Goal: Information Seeking & Learning: Check status

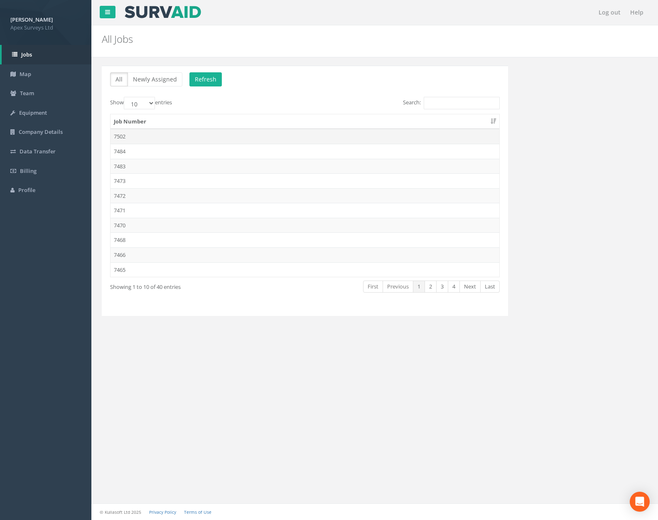
click at [290, 139] on td "7502" at bounding box center [305, 136] width 389 height 15
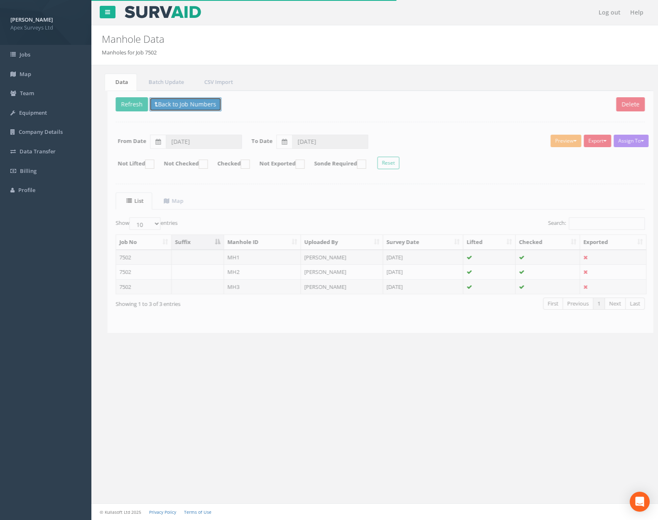
click at [192, 107] on button "Back to Job Numbers" at bounding box center [180, 104] width 72 height 14
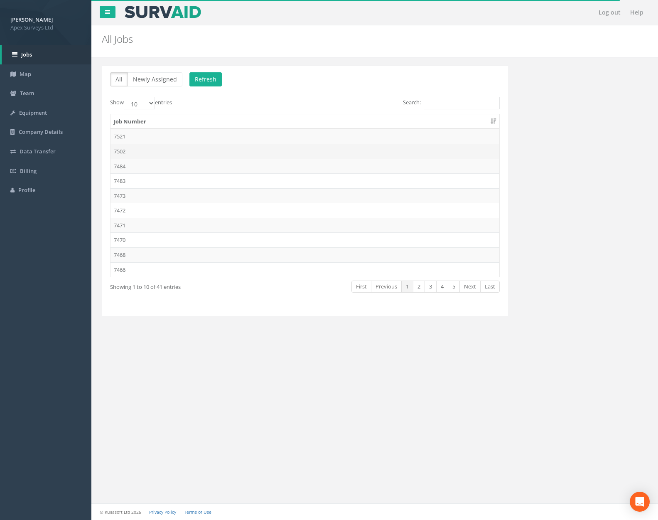
click at [214, 148] on td "7502" at bounding box center [305, 151] width 389 height 15
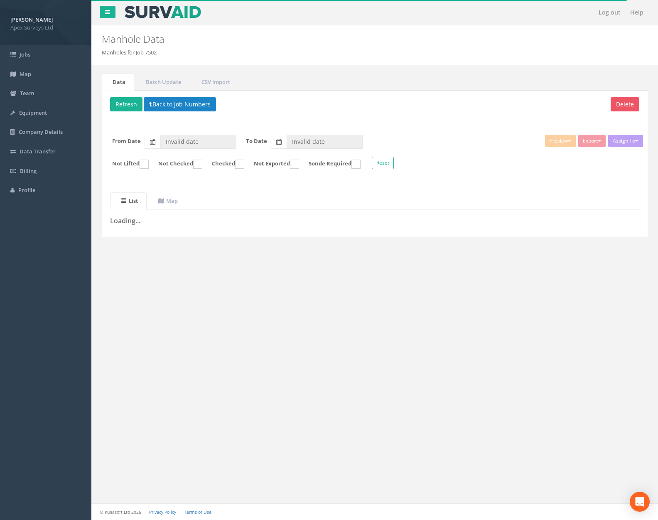
type input "[DATE]"
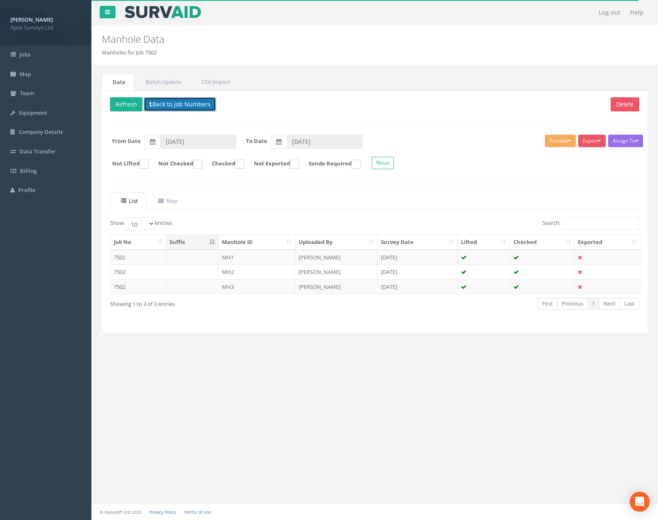
click at [198, 103] on button "Back to Job Numbers" at bounding box center [180, 104] width 72 height 14
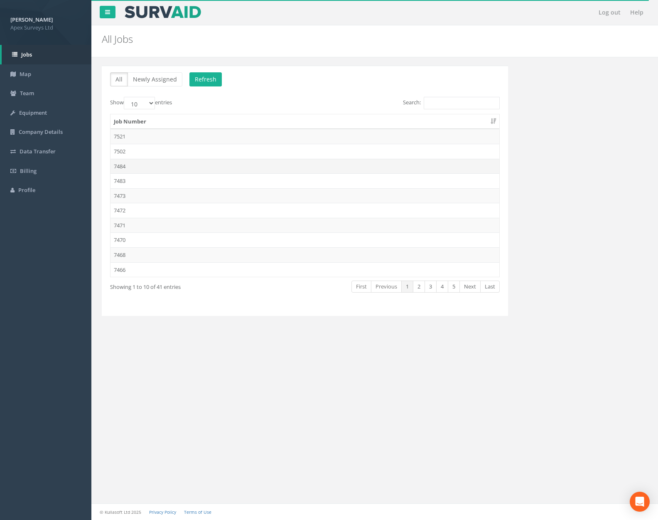
click at [189, 162] on td "7484" at bounding box center [305, 166] width 389 height 15
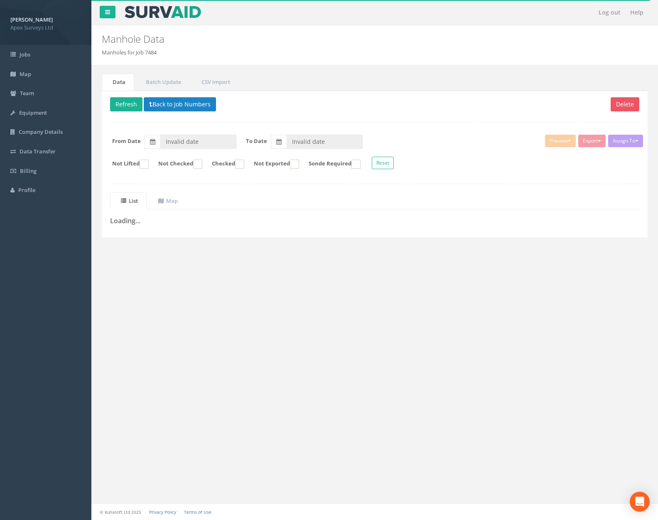
type input "[DATE]"
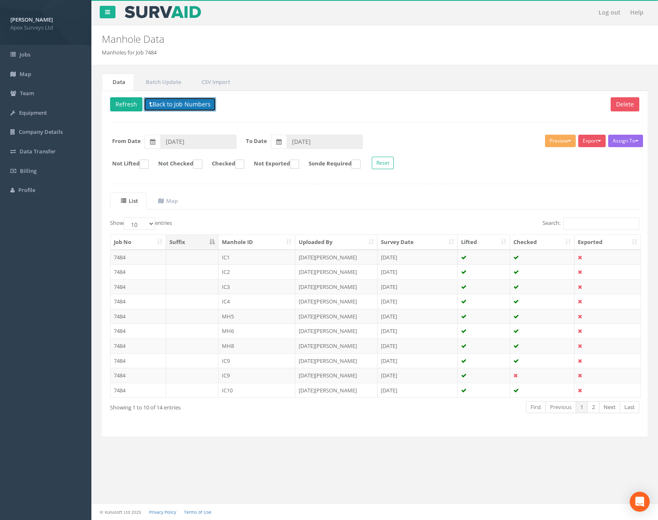
click at [170, 100] on button "Back to Job Numbers" at bounding box center [180, 104] width 72 height 14
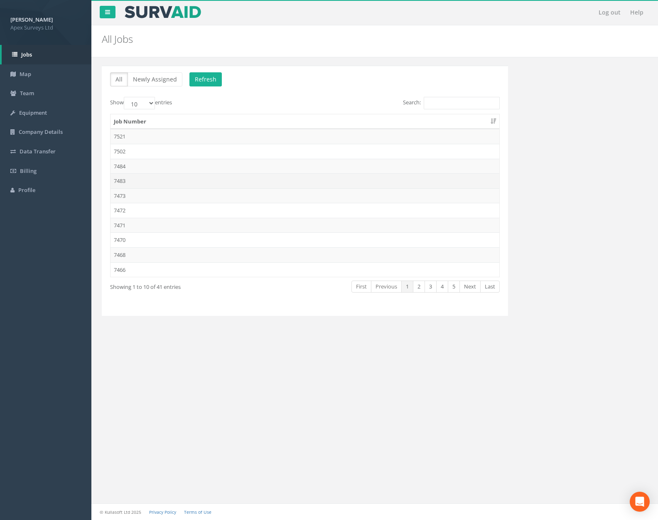
click at [162, 186] on td "7483" at bounding box center [305, 180] width 389 height 15
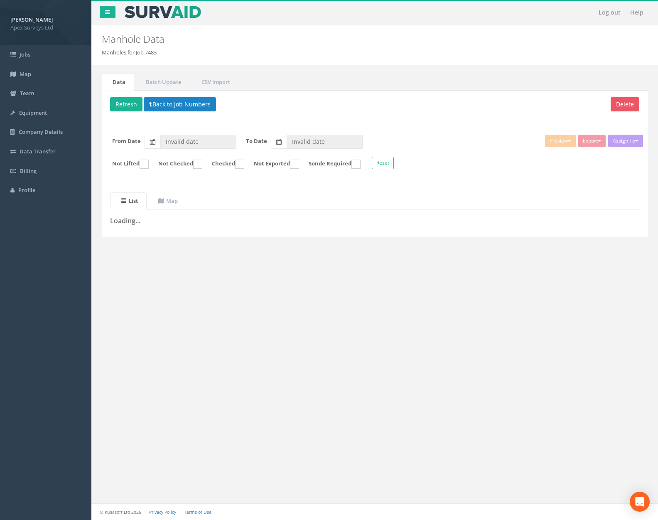
type input "[DATE]"
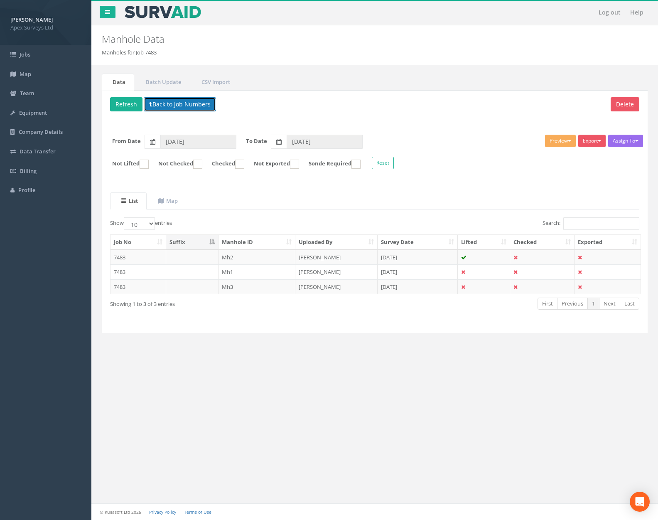
click at [180, 102] on button "Back to Job Numbers" at bounding box center [180, 104] width 72 height 14
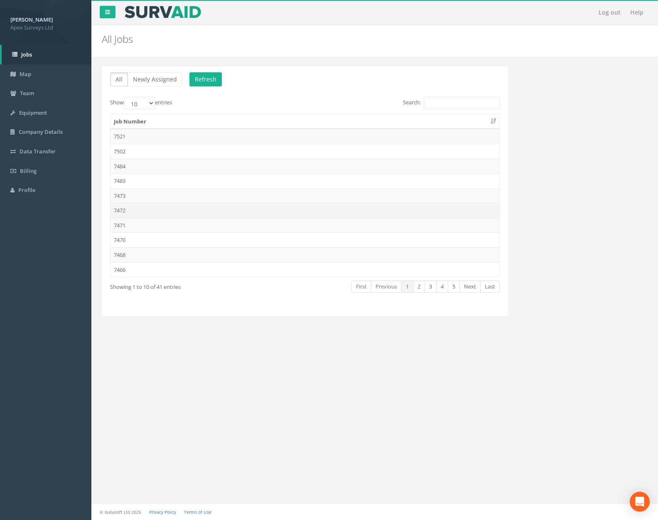
click at [165, 207] on td "7472" at bounding box center [305, 210] width 389 height 15
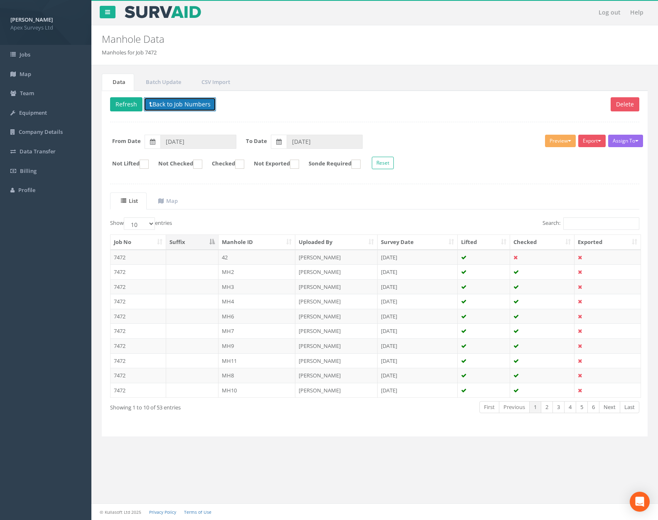
click at [188, 105] on button "Back to Job Numbers" at bounding box center [180, 104] width 72 height 14
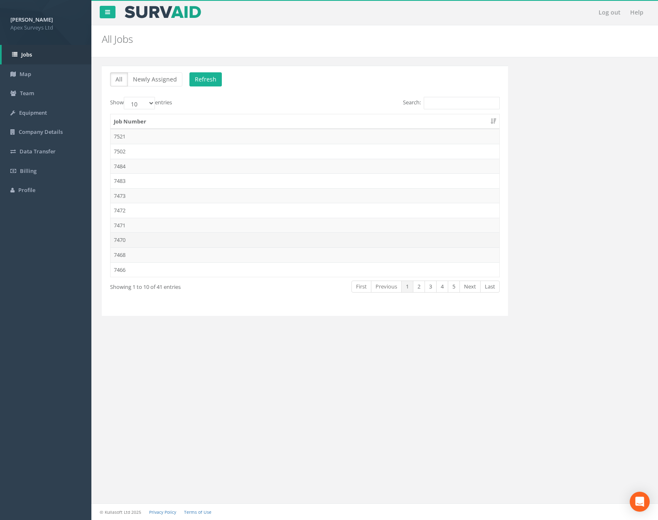
click at [171, 238] on td "7470" at bounding box center [305, 239] width 389 height 15
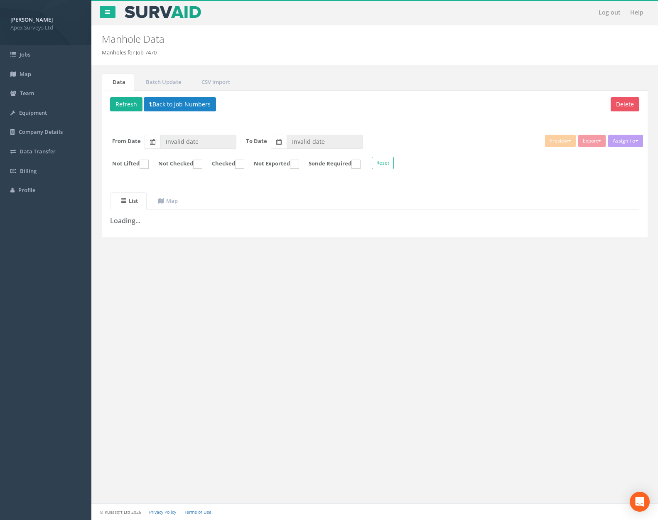
type input "[DATE]"
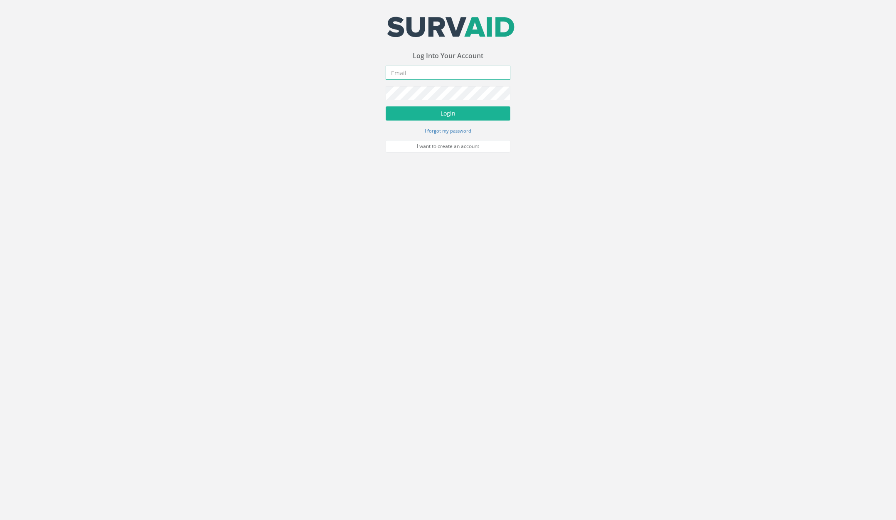
click at [440, 70] on input "email" at bounding box center [448, 73] width 125 height 14
type input "[PERSON_NAME][EMAIL_ADDRESS][PERSON_NAME][DOMAIN_NAME]"
click at [386, 106] on button "Login" at bounding box center [448, 113] width 125 height 14
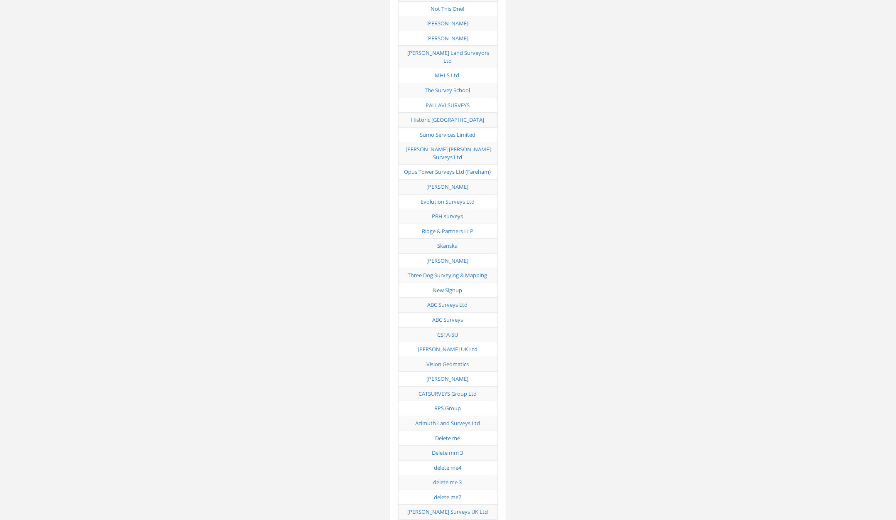
scroll to position [4109, 0]
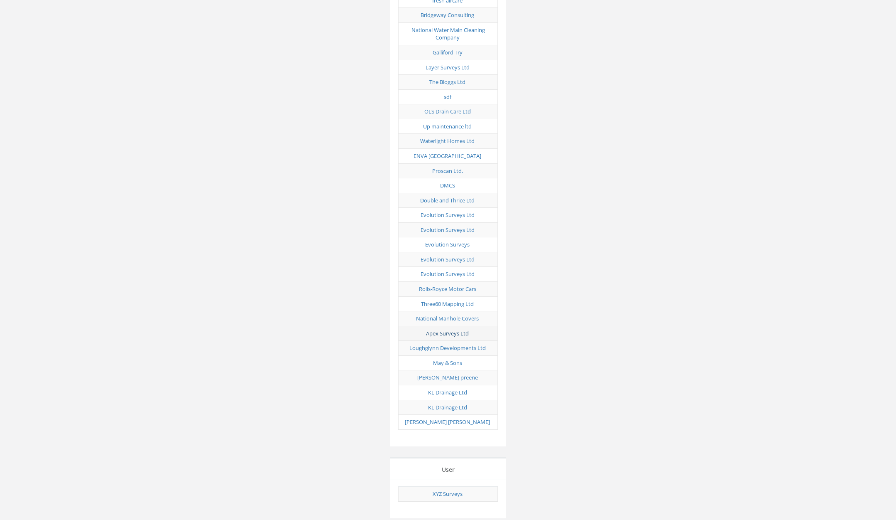
click at [453, 329] on link "Apex Surveys Ltd" at bounding box center [447, 332] width 43 height 7
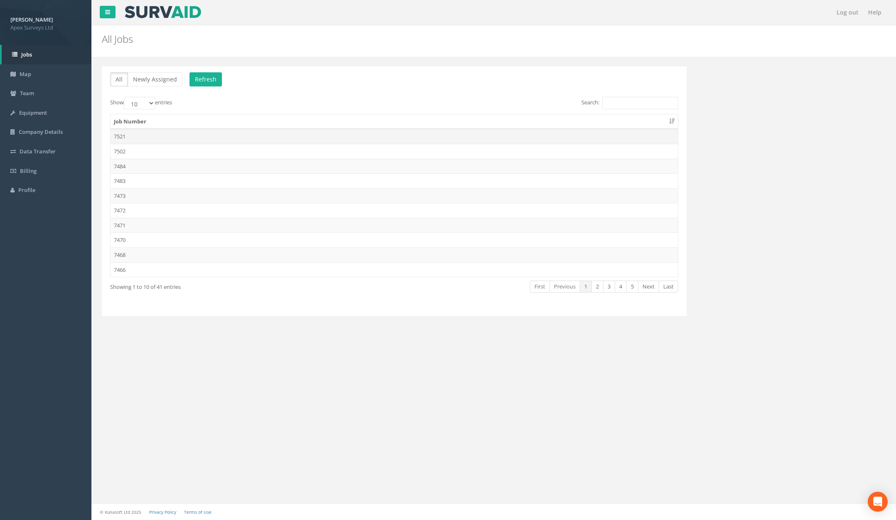
click at [136, 140] on td "7521" at bounding box center [394, 136] width 567 height 15
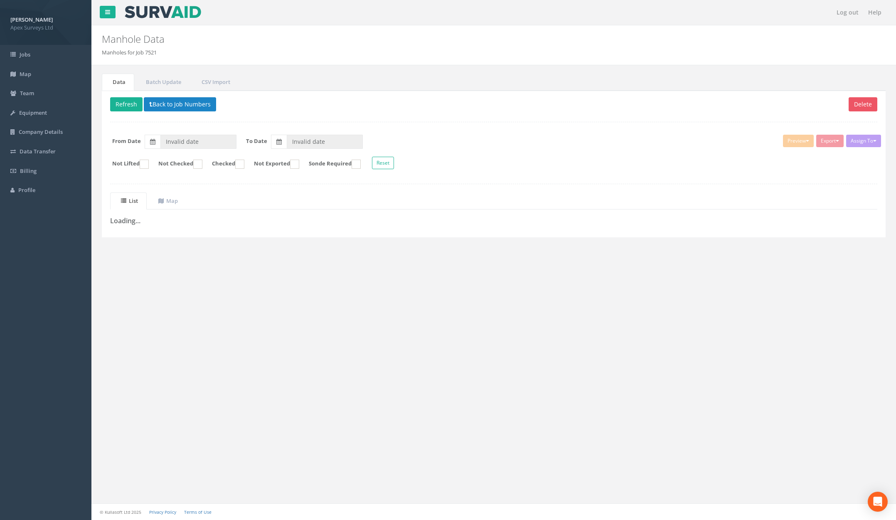
type input "[DATE]"
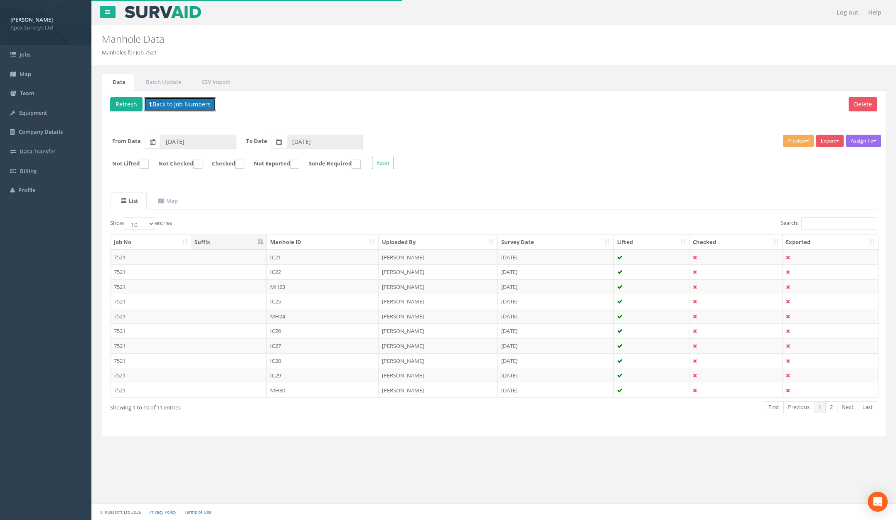
click at [200, 108] on button "Back to Job Numbers" at bounding box center [180, 104] width 72 height 14
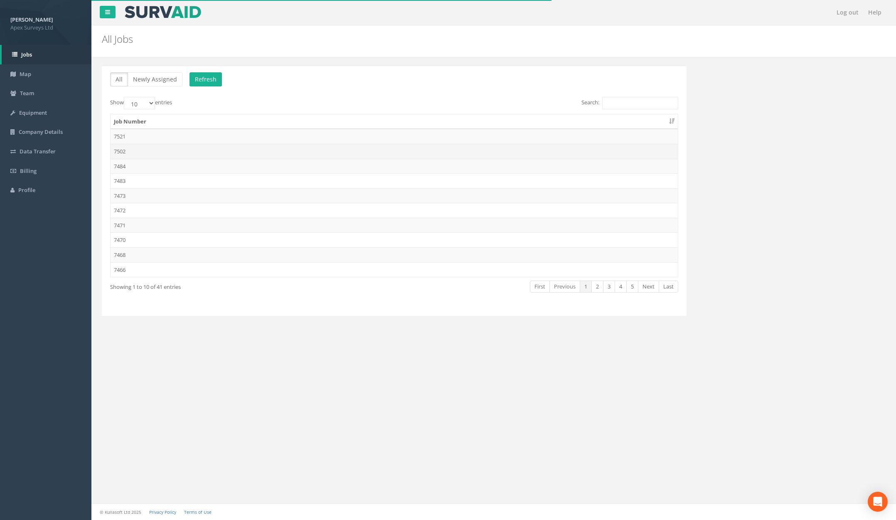
click at [194, 149] on td "7502" at bounding box center [394, 151] width 567 height 15
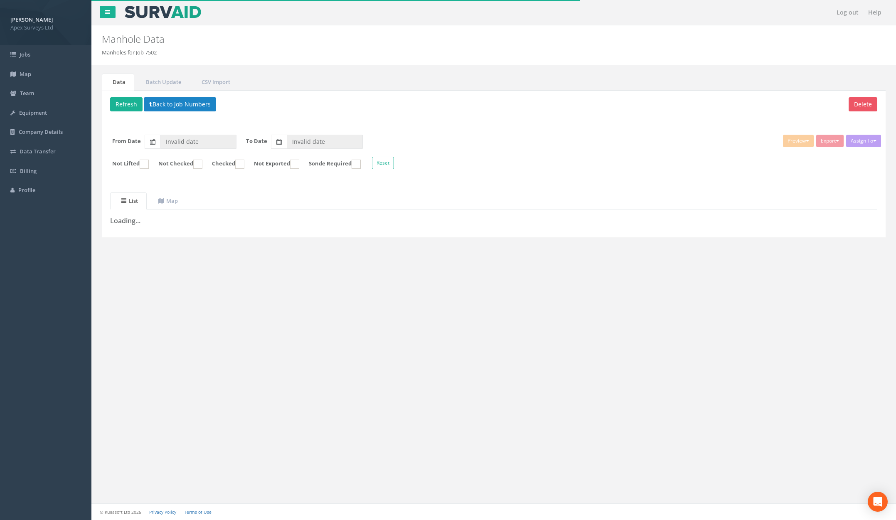
type input "[DATE]"
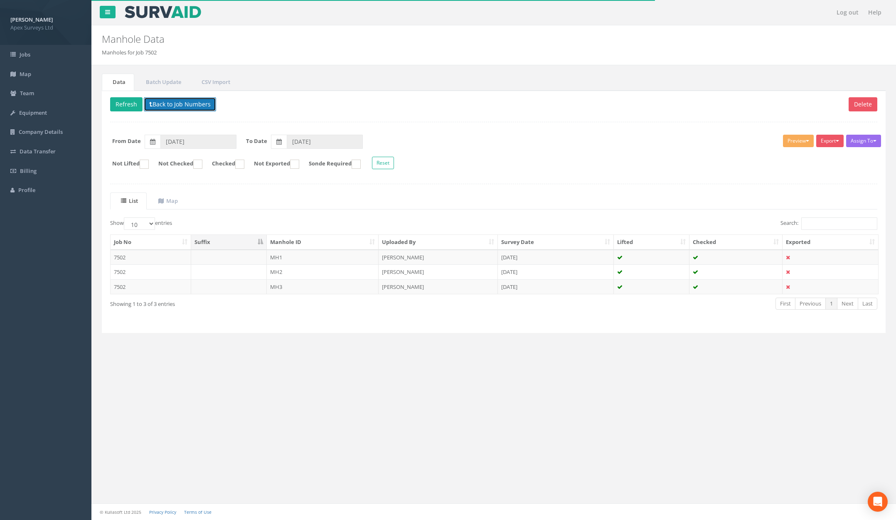
click at [197, 107] on button "Back to Job Numbers" at bounding box center [180, 104] width 72 height 14
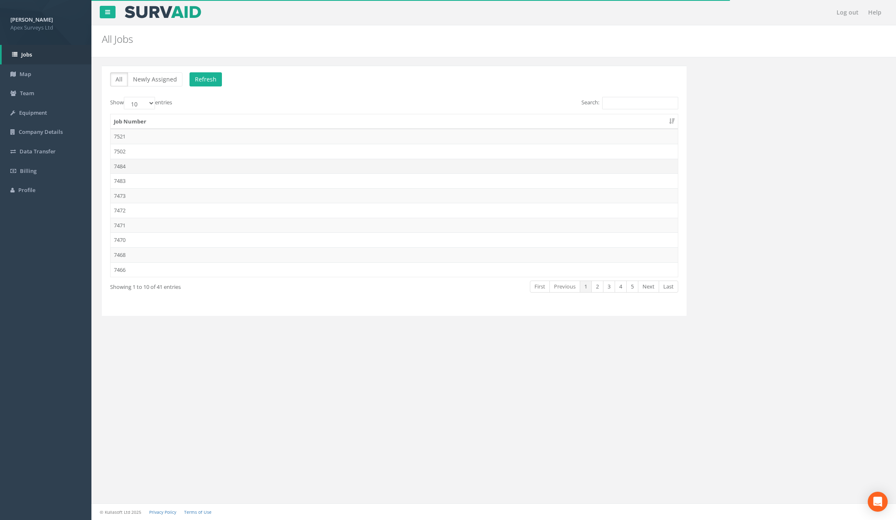
click at [184, 165] on td "7484" at bounding box center [394, 166] width 567 height 15
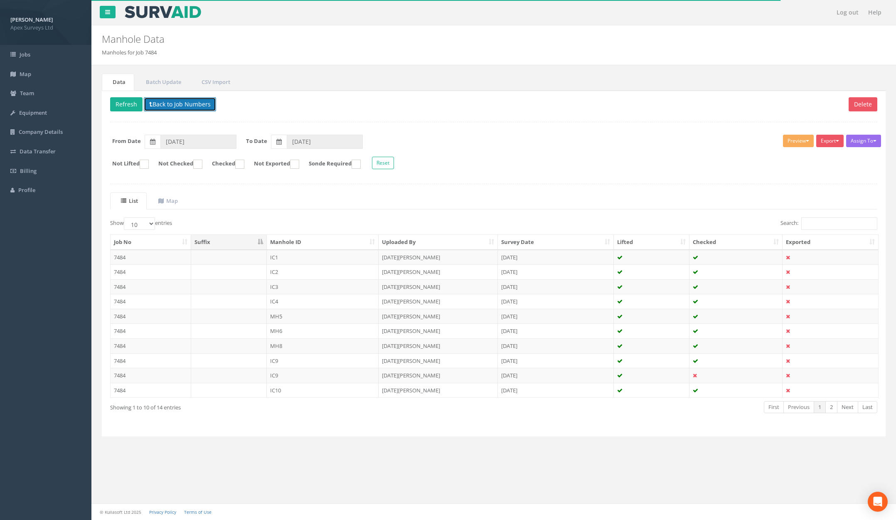
click at [191, 106] on button "Back to Job Numbers" at bounding box center [180, 104] width 72 height 14
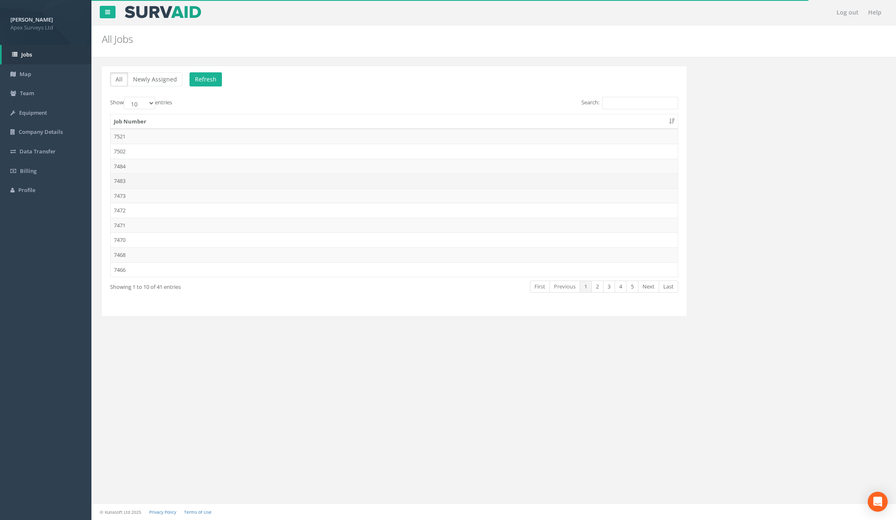
click at [173, 181] on td "7483" at bounding box center [394, 180] width 567 height 15
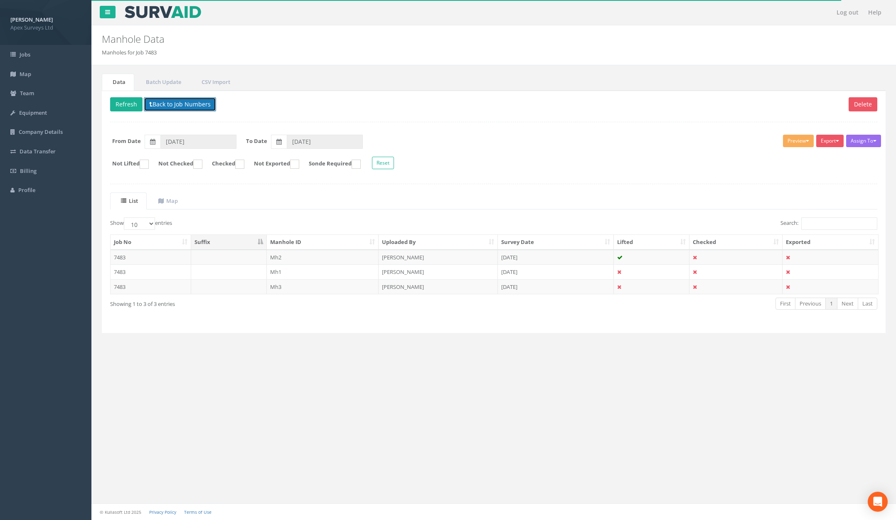
click at [182, 104] on button "Back to Job Numbers" at bounding box center [180, 104] width 72 height 14
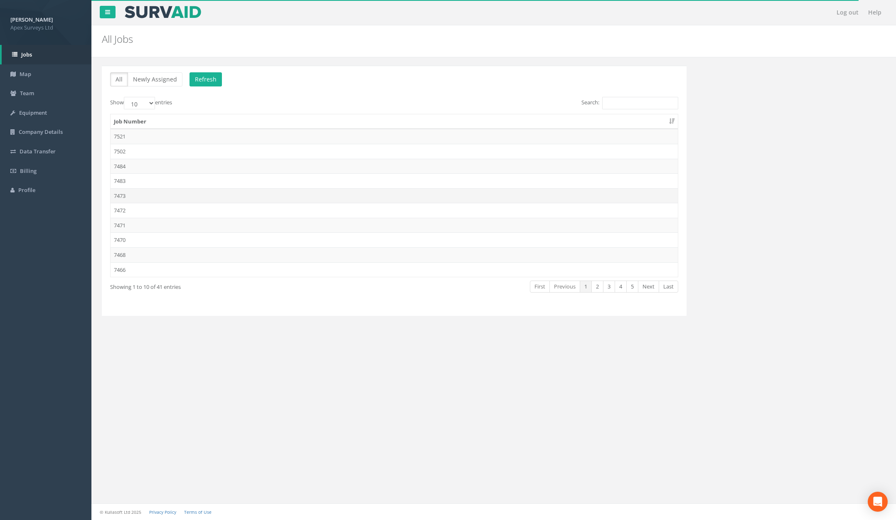
click at [163, 194] on td "7473" at bounding box center [394, 195] width 567 height 15
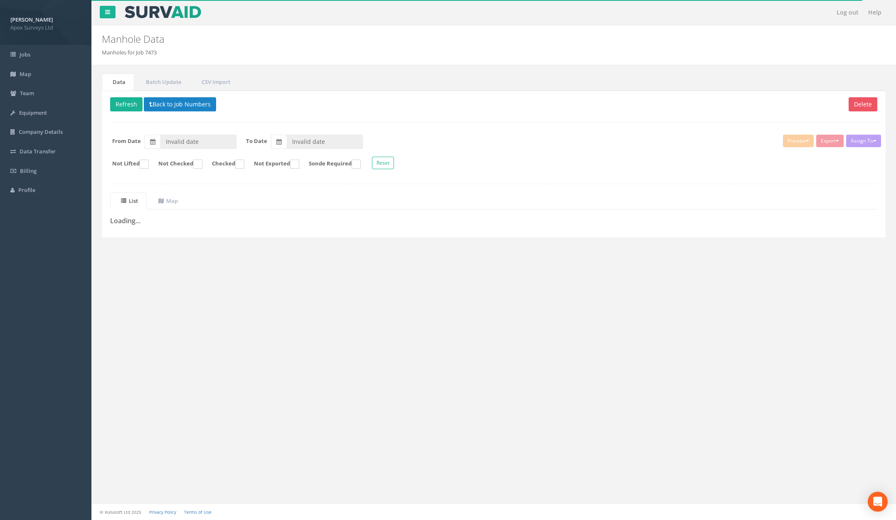
type input "[DATE]"
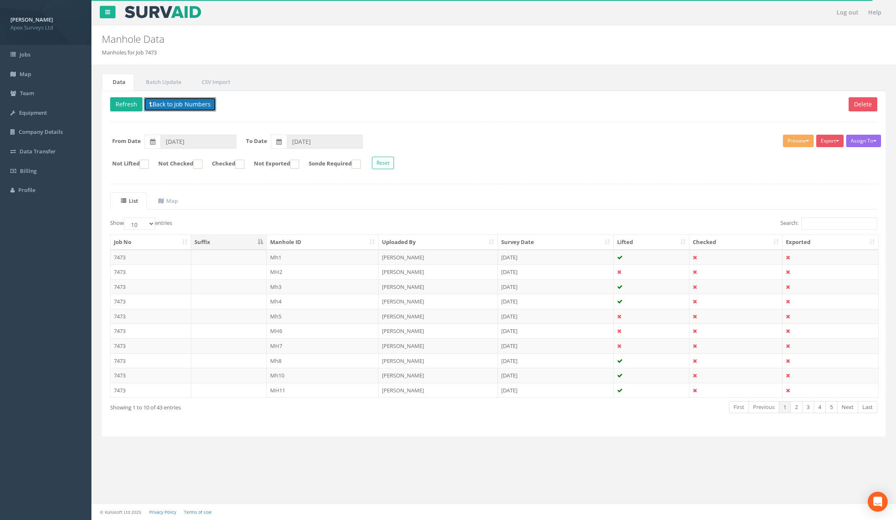
click at [180, 107] on button "Back to Job Numbers" at bounding box center [180, 104] width 72 height 14
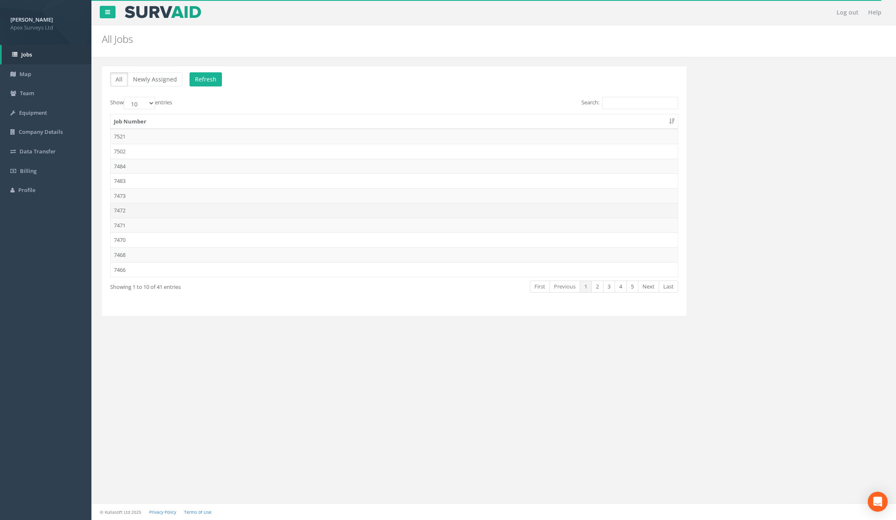
click at [158, 207] on td "7472" at bounding box center [394, 210] width 567 height 15
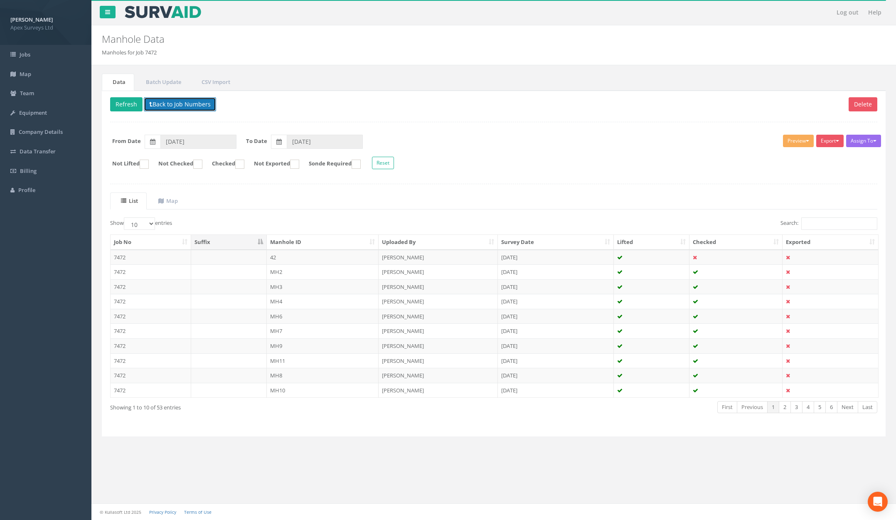
click at [184, 105] on button "Back to Job Numbers" at bounding box center [180, 104] width 72 height 14
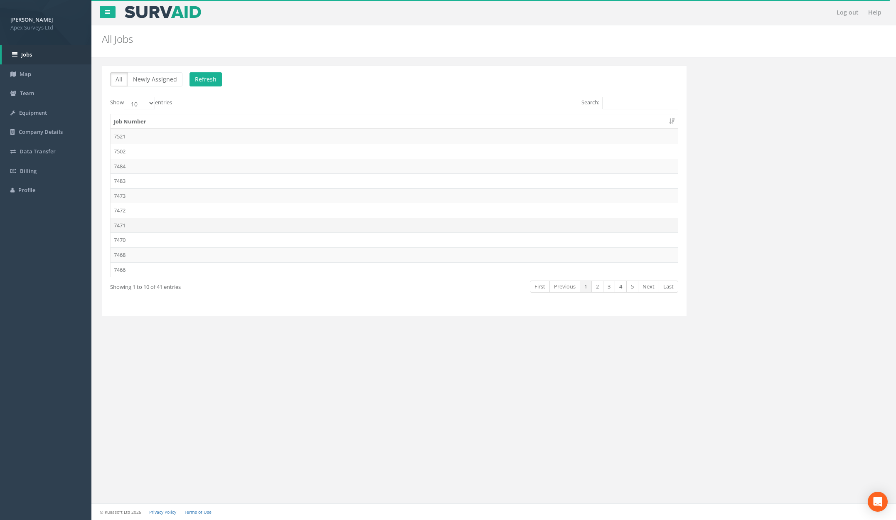
click at [152, 223] on td "7471" at bounding box center [394, 225] width 567 height 15
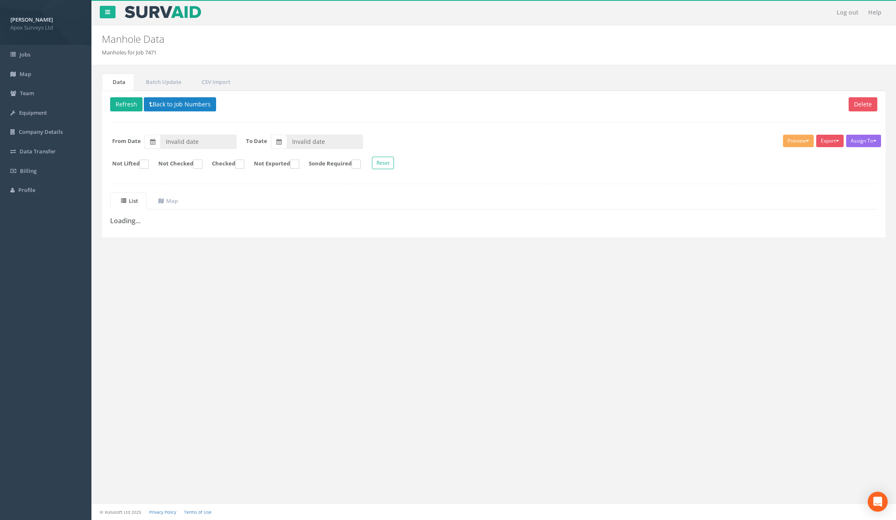
type input "[DATE]"
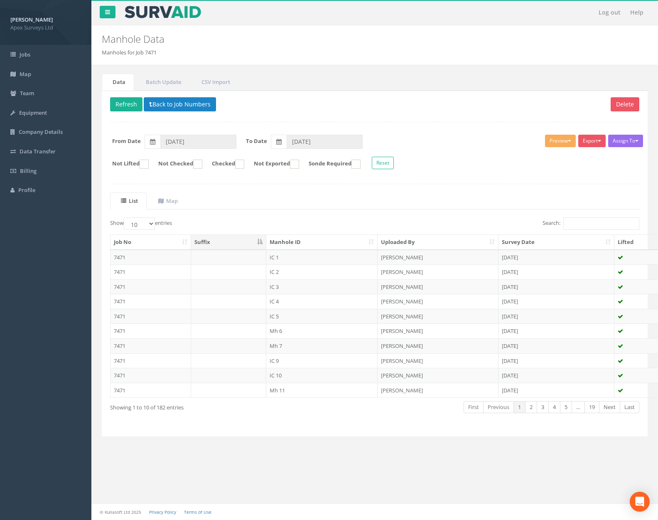
click at [312, 100] on p "Delete Refresh Back to Job Numbers" at bounding box center [374, 105] width 529 height 16
click at [197, 103] on button "Back to Job Numbers" at bounding box center [180, 104] width 72 height 14
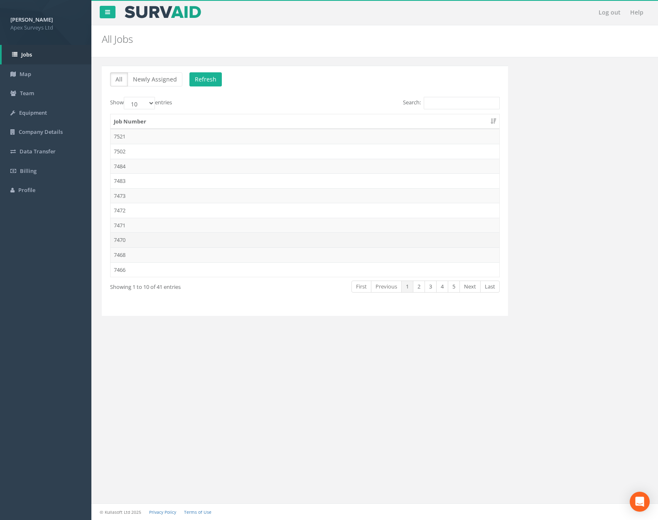
click at [182, 241] on td "7470" at bounding box center [305, 239] width 389 height 15
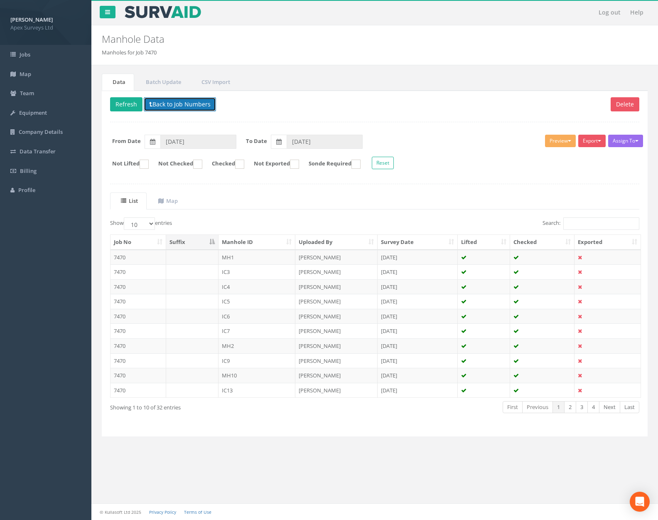
drag, startPoint x: 174, startPoint y: 107, endPoint x: 176, endPoint y: 149, distance: 42.0
click at [174, 107] on button "Back to Job Numbers" at bounding box center [180, 104] width 72 height 14
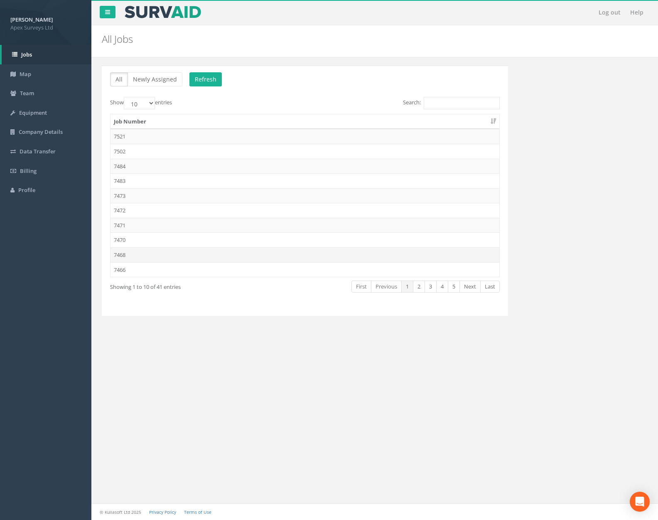
click at [169, 253] on td "7468" at bounding box center [305, 254] width 389 height 15
